Goal: Task Accomplishment & Management: Use online tool/utility

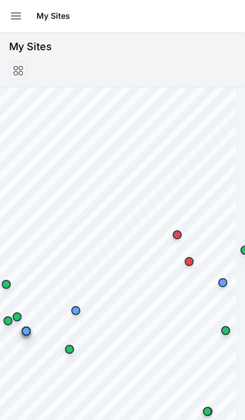
click at [15, 15] on icon "button" at bounding box center [16, 16] width 14 height 14
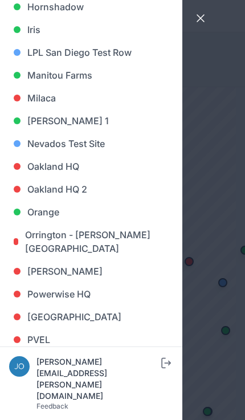
scroll to position [614, 0]
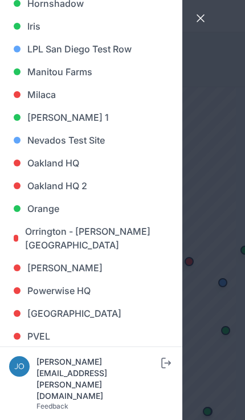
click at [79, 316] on link "[GEOGRAPHIC_DATA]" at bounding box center [91, 313] width 164 height 23
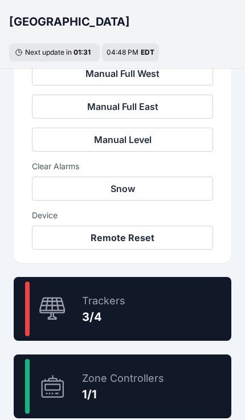
click at [176, 310] on div "75.0 % Trackers 3/4" at bounding box center [123, 309] width 218 height 64
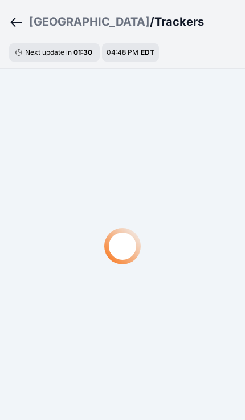
scroll to position [19, 0]
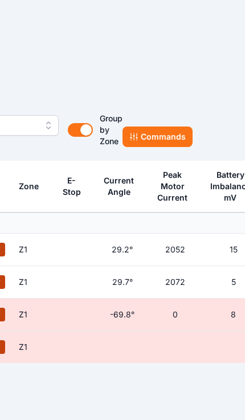
click at [165, 135] on button "Commands" at bounding box center [158, 137] width 70 height 21
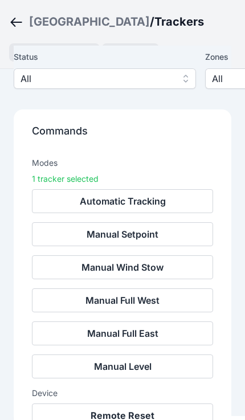
scroll to position [105, 0]
click at [157, 415] on button "Remote Reset" at bounding box center [122, 416] width 181 height 24
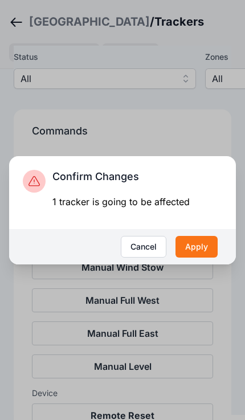
click at [202, 258] on button "Apply" at bounding box center [197, 247] width 42 height 22
